Goal: Task Accomplishment & Management: Manage account settings

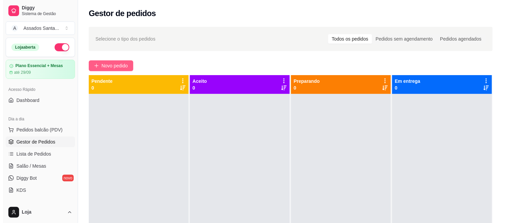
scroll to position [37, 0]
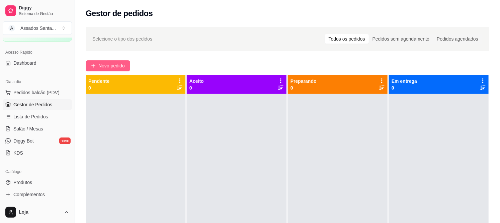
click at [111, 66] on span "Novo pedido" at bounding box center [111, 65] width 26 height 7
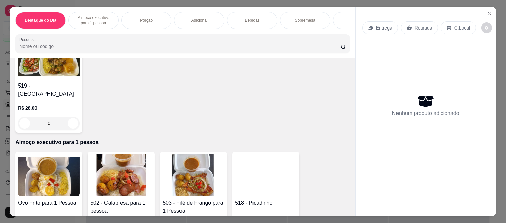
scroll to position [74, 0]
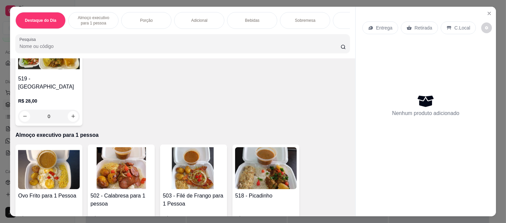
click at [71, 111] on div "0" at bounding box center [49, 116] width 62 height 13
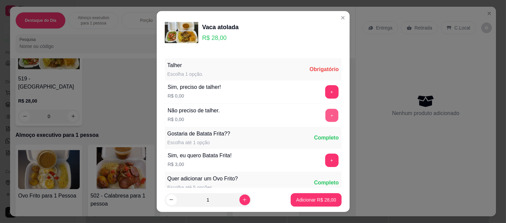
click at [325, 118] on button "+" at bounding box center [331, 115] width 13 height 13
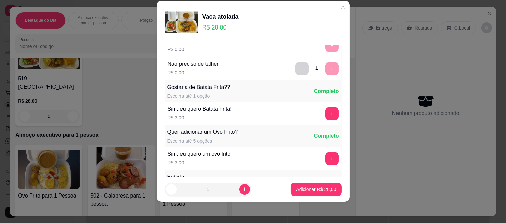
scroll to position [72, 0]
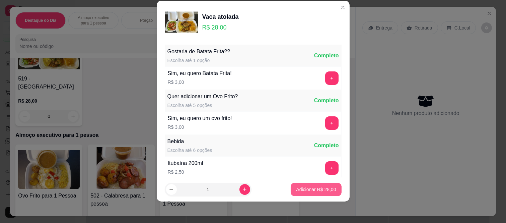
click at [297, 188] on p "Adicionar R$ 28,00" at bounding box center [316, 189] width 40 height 7
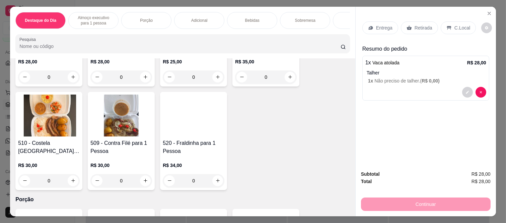
scroll to position [335, 0]
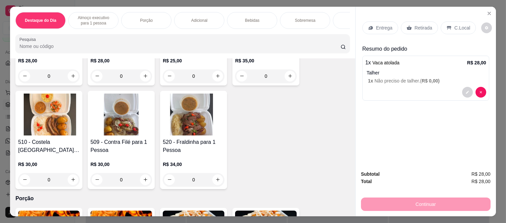
click at [142, 174] on div "0" at bounding box center [121, 179] width 62 height 13
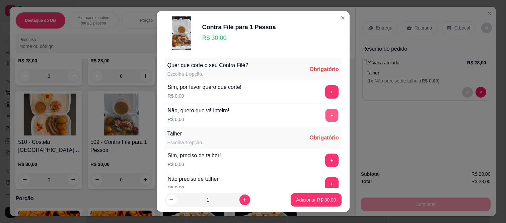
click at [325, 111] on button "+" at bounding box center [331, 115] width 13 height 13
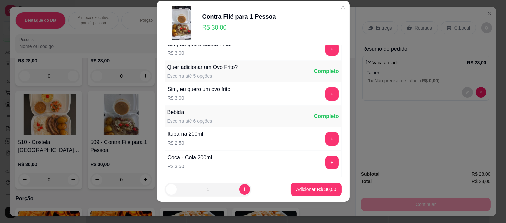
scroll to position [126, 0]
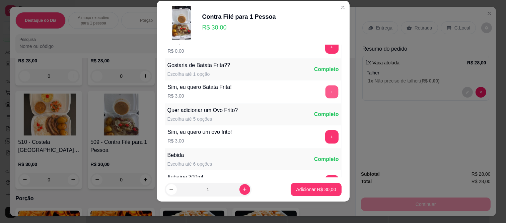
click at [325, 92] on button "+" at bounding box center [331, 91] width 13 height 13
click at [318, 93] on div "- 1 +" at bounding box center [317, 91] width 49 height 13
click at [319, 92] on div "- 1 +" at bounding box center [317, 91] width 49 height 13
click at [242, 191] on icon "increase-product-quantity" at bounding box center [244, 189] width 5 height 5
type input "2"
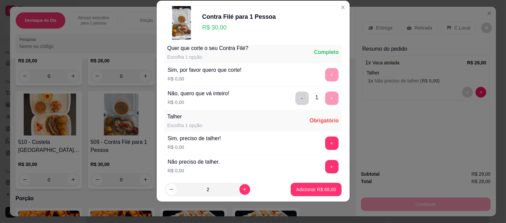
scroll to position [0, 0]
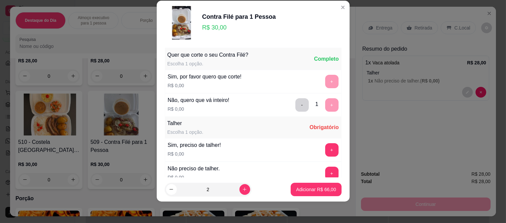
click at [313, 107] on div "- 1 +" at bounding box center [317, 104] width 49 height 13
click at [325, 172] on button "+" at bounding box center [331, 172] width 13 height 13
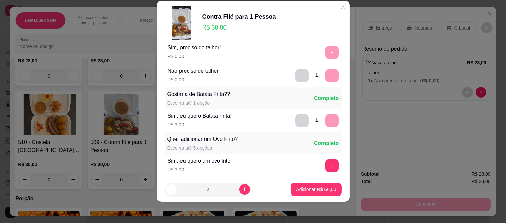
scroll to position [140, 0]
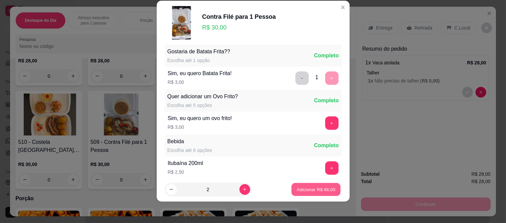
click at [307, 186] on button "Adicionar R$ 66,00" at bounding box center [316, 189] width 49 height 13
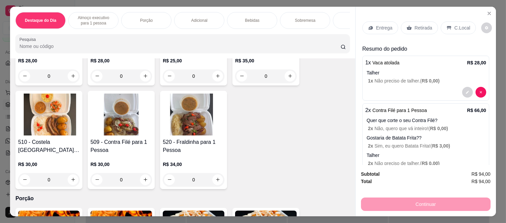
click at [243, 13] on div "Bebidas" at bounding box center [252, 20] width 50 height 17
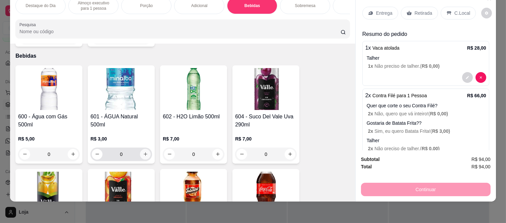
click at [145, 149] on button "increase-product-quantity" at bounding box center [145, 154] width 11 height 11
type input "1"
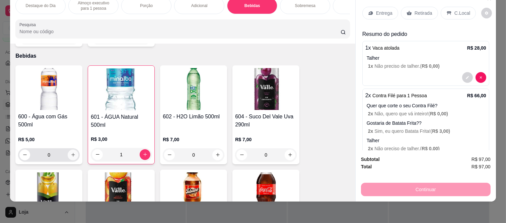
click at [72, 152] on icon "increase-product-quantity" at bounding box center [73, 154] width 5 height 5
type input "1"
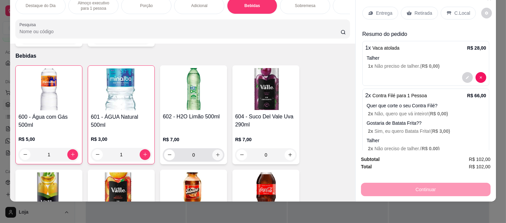
click at [215, 152] on icon "increase-product-quantity" at bounding box center [217, 154] width 5 height 5
type input "1"
click at [454, 102] on p "Quer que corte o seu Contra Filé?" at bounding box center [427, 105] width 120 height 7
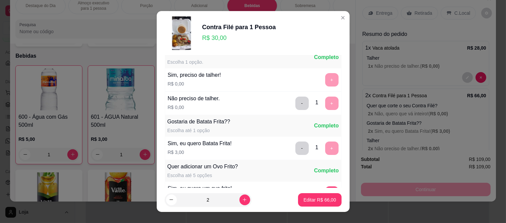
scroll to position [112, 0]
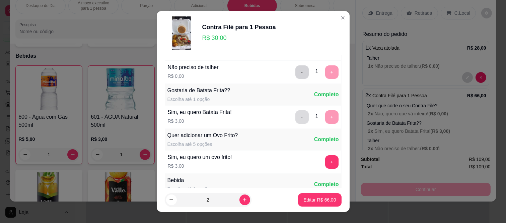
click at [295, 119] on button "-" at bounding box center [301, 116] width 13 height 13
click at [319, 198] on p "Editar R$ 60,00" at bounding box center [319, 199] width 31 height 6
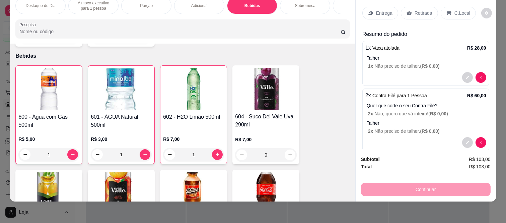
click at [415, 10] on p "Retirada" at bounding box center [424, 13] width 18 height 7
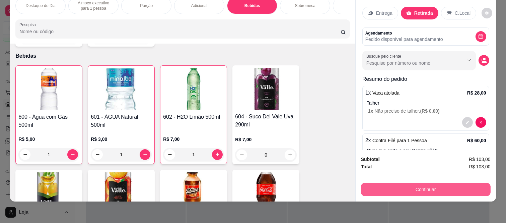
click at [405, 183] on button "Continuar" at bounding box center [426, 189] width 130 height 13
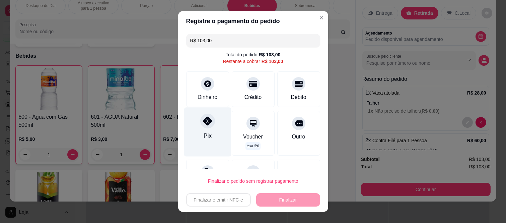
click at [204, 122] on icon at bounding box center [207, 121] width 9 height 9
type input "R$ 0,00"
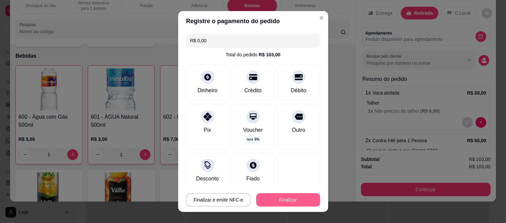
click at [285, 199] on button "Finalizar" at bounding box center [288, 199] width 64 height 13
type input "0"
type input "-R$ 103,00"
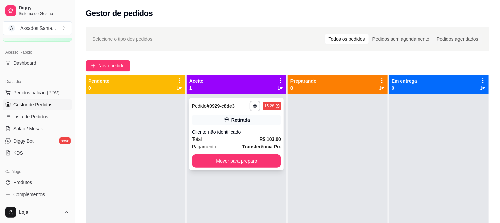
click at [240, 129] on div "Cliente não identificado" at bounding box center [236, 132] width 89 height 7
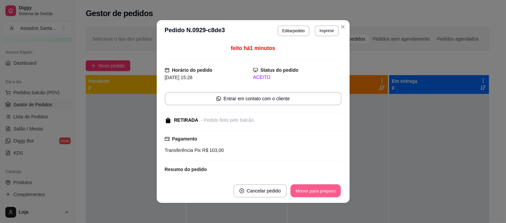
click at [298, 191] on button "Mover para preparo" at bounding box center [315, 190] width 50 height 13
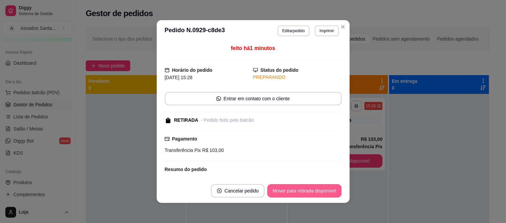
click at [298, 191] on button "Mover para retirada disponível" at bounding box center [304, 190] width 74 height 13
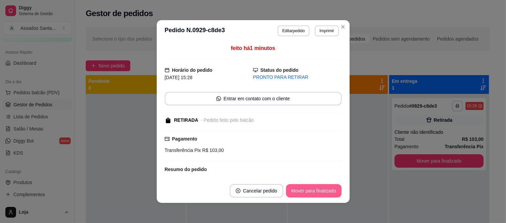
click at [298, 191] on button "Mover para finalizado" at bounding box center [314, 190] width 56 height 13
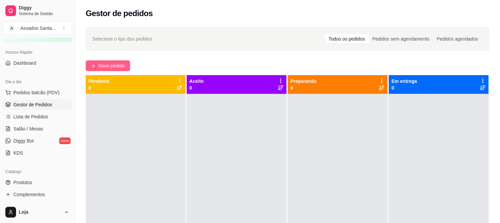
click at [110, 61] on button "Novo pedido" at bounding box center [108, 65] width 45 height 11
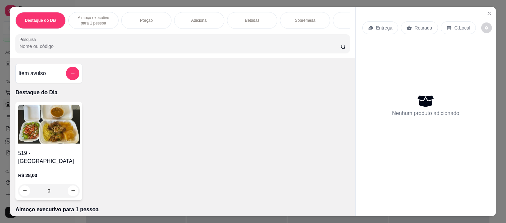
click at [310, 14] on div "Sobremesa" at bounding box center [305, 20] width 50 height 17
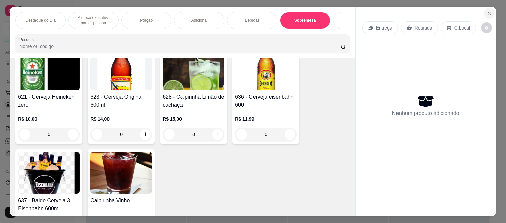
click at [487, 13] on icon "Close" at bounding box center [489, 13] width 5 height 5
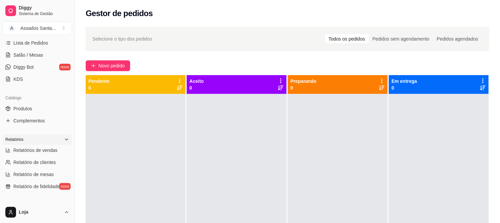
scroll to position [112, 0]
click at [47, 109] on link "Produtos" at bounding box center [37, 107] width 69 height 11
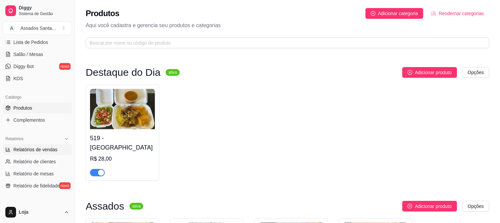
click at [48, 149] on span "Relatórios de vendas" at bounding box center [35, 149] width 44 height 7
select select "ALL"
select select "0"
